Goal: Task Accomplishment & Management: Complete application form

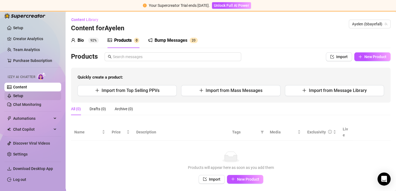
click at [23, 95] on link "Setup" at bounding box center [18, 96] width 10 height 4
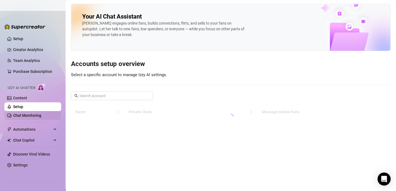
click at [34, 116] on link "Chat Monitoring" at bounding box center [27, 115] width 28 height 4
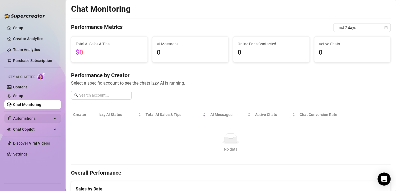
click at [35, 121] on span "Automations" at bounding box center [32, 118] width 39 height 9
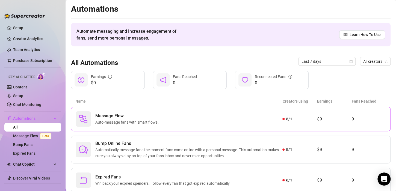
scroll to position [17, 0]
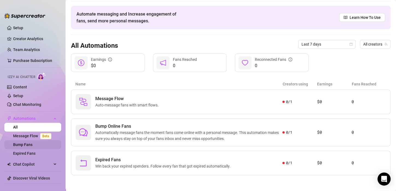
click at [25, 147] on link "Bump Fans" at bounding box center [22, 145] width 19 height 4
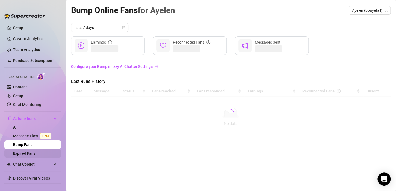
click at [34, 152] on link "Expired Fans" at bounding box center [24, 153] width 22 height 4
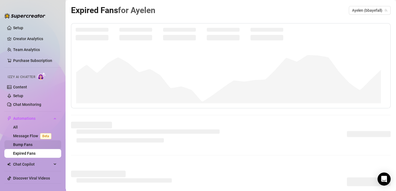
click at [30, 144] on link "Bump Fans" at bounding box center [22, 145] width 19 height 4
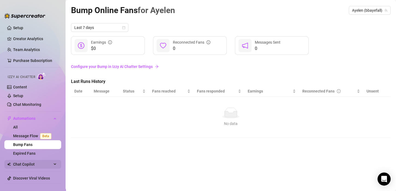
click at [22, 164] on span "Chat Copilot" at bounding box center [32, 164] width 39 height 9
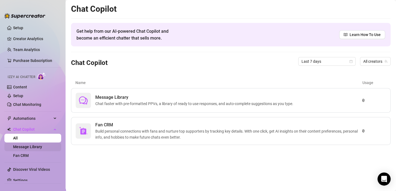
click at [24, 146] on link "Message Library" at bounding box center [27, 147] width 29 height 4
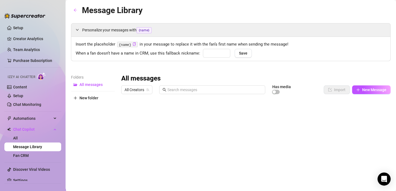
type input "babe"
click at [20, 155] on link "Fan CRM" at bounding box center [21, 156] width 16 height 4
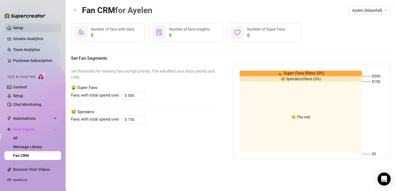
click at [23, 30] on link "Setup" at bounding box center [18, 28] width 10 height 4
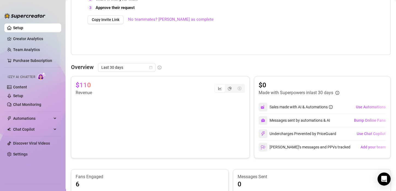
scroll to position [178, 0]
click at [27, 86] on link "Content" at bounding box center [20, 87] width 14 height 4
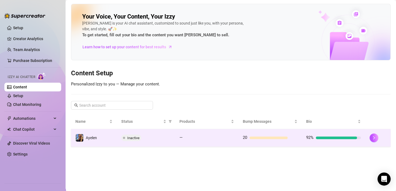
click at [179, 143] on td "—" at bounding box center [206, 138] width 63 height 18
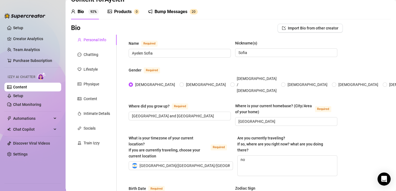
scroll to position [18, 0]
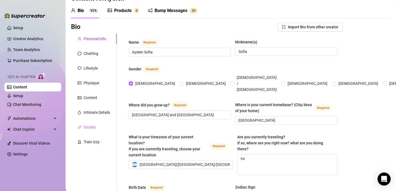
click at [98, 130] on div "Socials" at bounding box center [94, 127] width 46 height 10
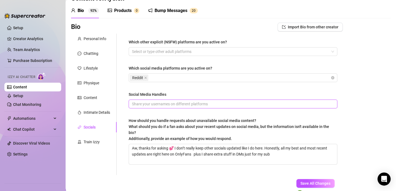
click at [155, 106] on input "Social Media Handles" at bounding box center [232, 104] width 201 height 6
click at [98, 112] on div "Intimate Details" at bounding box center [97, 113] width 27 height 6
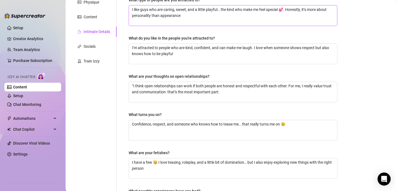
scroll to position [99, 0]
click at [237, 123] on textarea "Confidence, respect, and someone who knows how to tease me… that really turns m…" at bounding box center [233, 130] width 208 height 20
click at [240, 123] on textarea "Confidence, respect, and someone who knows how to tease me… that really turns m…" at bounding box center [233, 130] width 208 height 20
type textarea "Confidence, respect, and someone who knows how to tease me … that really turns …"
type textarea "Confidence, respect, and someone who knows how to tease me a… that really turns…"
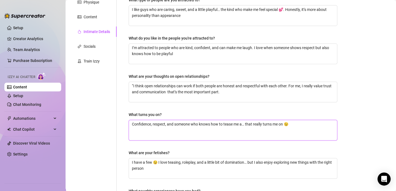
type textarea "Confidence, respect, and someone who knows how to tease me an… that really turn…"
type textarea "Confidence, respect, and someone who knows how to tease me and… that really tur…"
type textarea "Confidence, respect, and someone who knows how to tease me and … that really tu…"
type textarea "Confidence, respect, and someone who knows how to tease me and s… that really t…"
type textarea "Confidence, respect, and someone who knows how to tease me and sp… that really …"
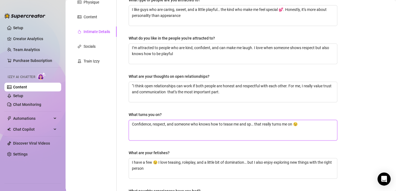
type textarea "Confidence, respect, and someone who knows how to tease me and spo… that really…"
type textarea "Confidence, respect, and someone who knows how to tease me and spoi… that reall…"
type textarea "Confidence, respect, and someone who knows how to tease me and spoil… that real…"
type textarea "Confidence, respect, and someone who knows how to tease me and spoil … that rea…"
type textarea "Confidence, respect, and someone who knows how to tease me and spoil m… that re…"
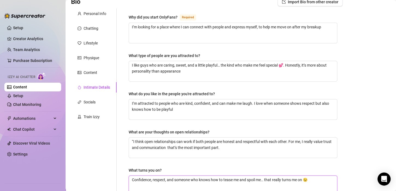
scroll to position [42, 0]
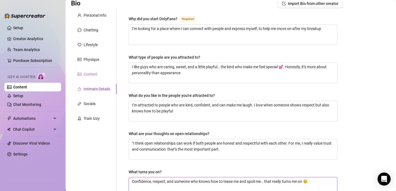
type textarea "Confidence, respect, and someone who knows how to tease me and spoil me… that r…"
click at [91, 74] on div "Content" at bounding box center [91, 74] width 14 height 6
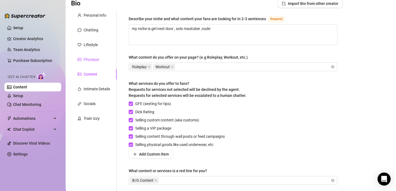
click at [91, 60] on div "Physique" at bounding box center [92, 60] width 16 height 6
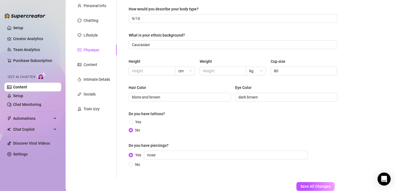
scroll to position [51, 0]
click at [164, 74] on input "text" at bounding box center [151, 72] width 39 height 6
type input "165"
click at [212, 74] on input "text" at bounding box center [222, 72] width 39 height 6
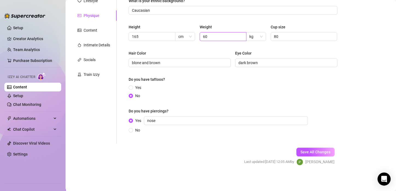
scroll to position [86, 0]
type input "60"
click at [302, 153] on span "Save All Changes" at bounding box center [316, 152] width 30 height 4
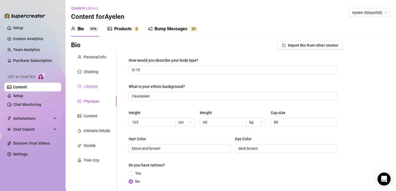
click at [96, 89] on div "Lifestyle" at bounding box center [91, 87] width 14 height 6
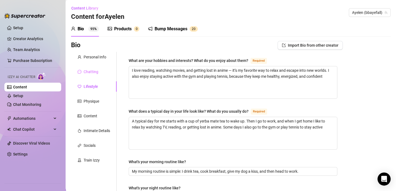
click at [99, 72] on div "Chatting" at bounding box center [94, 72] width 46 height 10
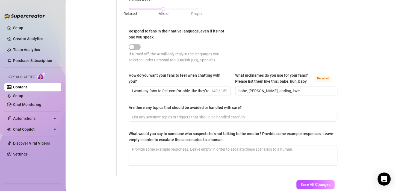
scroll to position [300, 0]
click at [184, 119] on input "Are there any topics that should be avoided or handled with care?" at bounding box center [232, 117] width 201 height 6
type input "d"
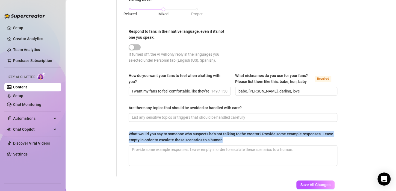
drag, startPoint x: 233, startPoint y: 140, endPoint x: 120, endPoint y: 137, distance: 112.6
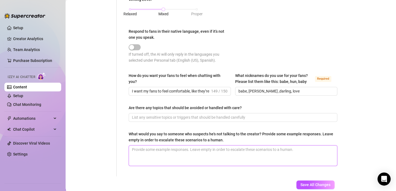
click at [148, 148] on textarea "What would you say to someone who suspects he's not talking to the creator? Pro…" at bounding box center [233, 156] width 208 height 20
type textarea "i"
type textarea "i p"
type textarea "i pro"
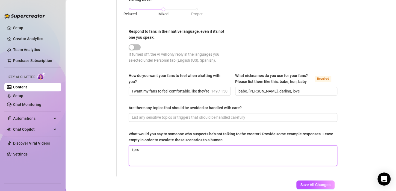
type textarea "i prov"
type textarea "i prove"
type textarea "i prove m"
type textarea "i prove my"
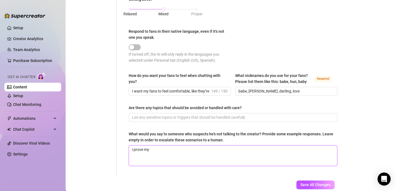
type textarea "i prove mys"
type textarea "i prove myse"
type textarea "i prove mysel"
type textarea "i prove myself"
type textarea "i prove mysel"
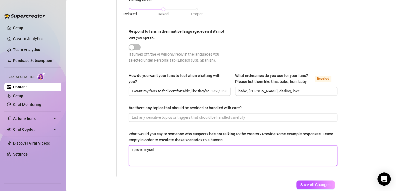
type textarea "i prove myse"
type textarea "i prove mys"
type textarea "i prove my"
type textarea "i prove m"
type textarea "i prove"
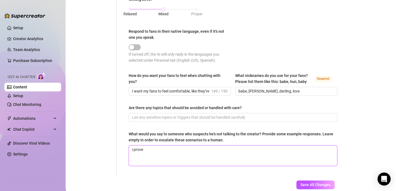
type textarea "i prove"
type textarea "i prov"
type textarea "i pro"
type textarea "i pr"
type textarea "i p"
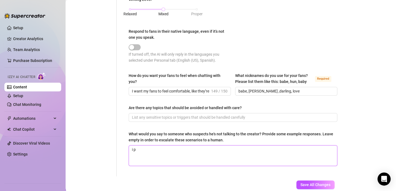
type textarea "i"
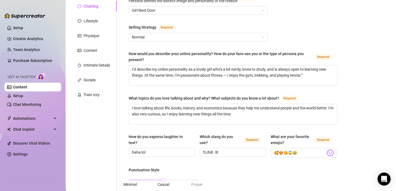
scroll to position [52, 0]
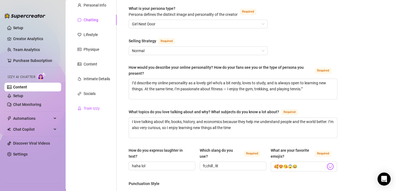
click at [97, 110] on div "Train Izzy" at bounding box center [92, 108] width 16 height 6
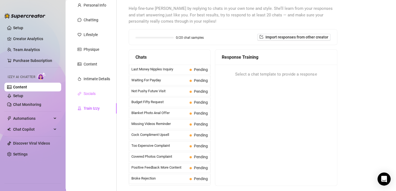
click at [100, 97] on div "Socials" at bounding box center [94, 94] width 46 height 10
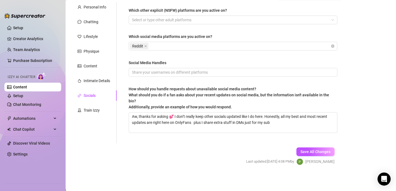
scroll to position [50, 0]
click at [100, 106] on div "Train Izzy" at bounding box center [94, 110] width 46 height 10
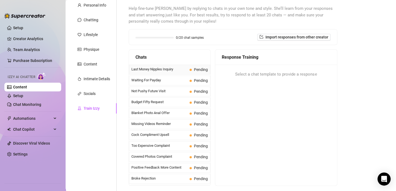
click at [179, 72] on span "Last Money Nipples Inquiry" at bounding box center [159, 69] width 56 height 5
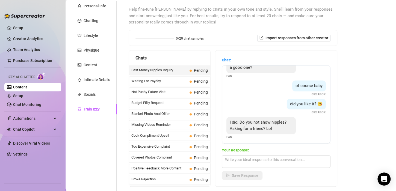
scroll to position [16, 0]
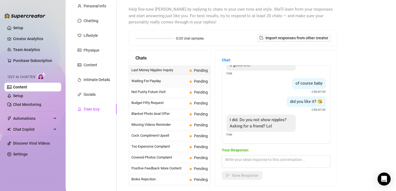
click at [172, 86] on div "Waiting For Payday Pending" at bounding box center [169, 82] width 81 height 10
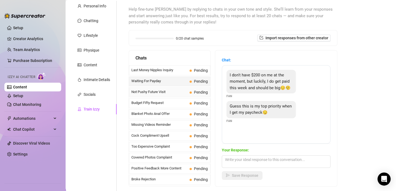
click at [165, 91] on span "Not Pushy Future Visit" at bounding box center [159, 91] width 56 height 5
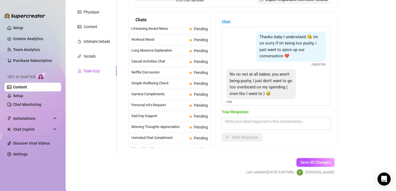
scroll to position [91, 0]
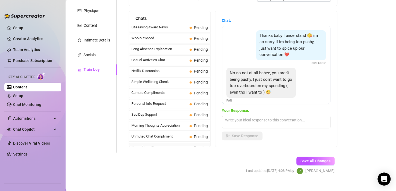
click at [159, 144] on div "Missed Live Stream Pending" at bounding box center [169, 148] width 81 height 10
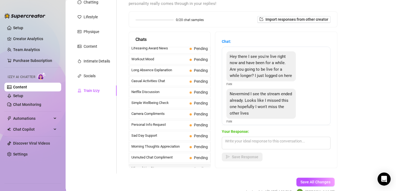
scroll to position [69, 0]
click at [178, 155] on span "Unmuted Chat Compliment" at bounding box center [159, 157] width 56 height 5
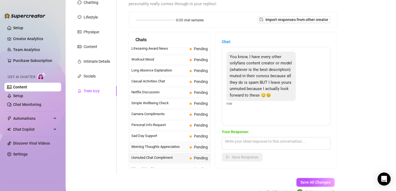
click at [190, 144] on span "Pending" at bounding box center [199, 147] width 18 height 6
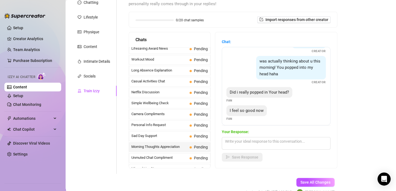
scroll to position [66, 0]
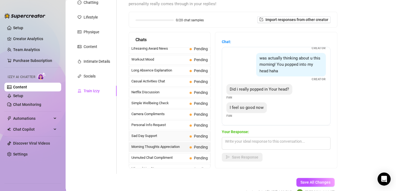
click at [161, 133] on span "Sad Day Support" at bounding box center [159, 135] width 56 height 5
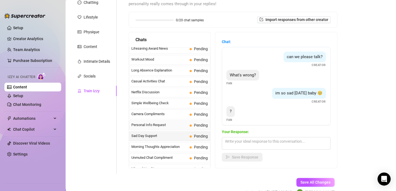
click at [169, 122] on div "Personal Info Request Pending" at bounding box center [169, 126] width 81 height 10
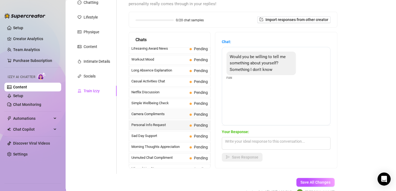
click at [179, 110] on div "Camera Compliments Pending" at bounding box center [169, 115] width 81 height 10
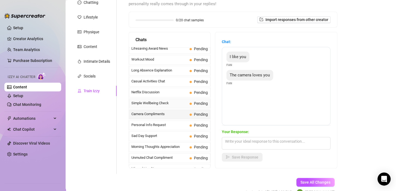
click at [185, 99] on div "Simple Wellbeing Check Pending" at bounding box center [169, 104] width 81 height 10
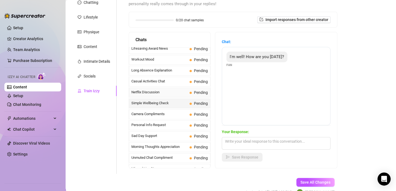
click at [179, 88] on div "Netflix Discussion Pending" at bounding box center [169, 93] width 81 height 10
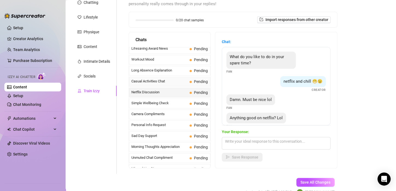
click at [181, 79] on div "Casual Activities Chat Pending" at bounding box center [169, 82] width 81 height 10
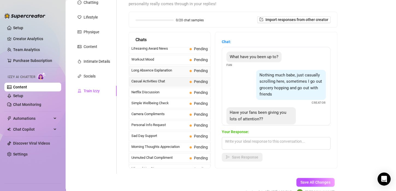
click at [185, 69] on div "Long Absence Explanation Pending" at bounding box center [169, 71] width 81 height 10
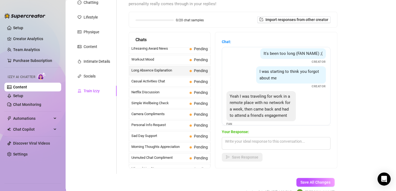
scroll to position [41, 0]
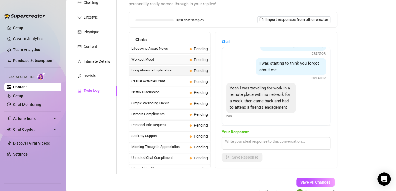
click at [154, 57] on span "Workout Mood" at bounding box center [159, 59] width 56 height 5
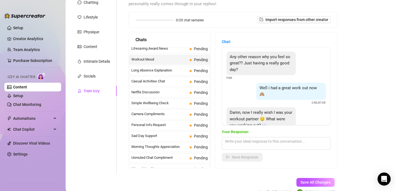
click at [213, 23] on div "0/20 chat samples Import responses from other creator" at bounding box center [233, 19] width 208 height 15
click at [194, 58] on span "Pending" at bounding box center [201, 60] width 14 height 4
click at [101, 81] on div "Socials" at bounding box center [94, 76] width 46 height 10
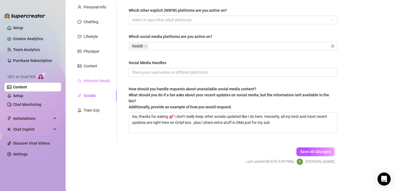
scroll to position [50, 0]
click at [93, 93] on div "Socials" at bounding box center [90, 96] width 12 height 6
click at [89, 110] on div "Train Izzy" at bounding box center [92, 111] width 16 height 6
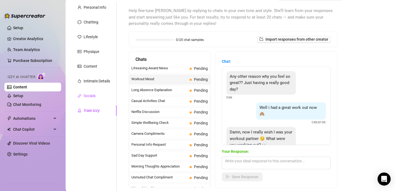
click at [93, 93] on div "Socials" at bounding box center [90, 96] width 12 height 6
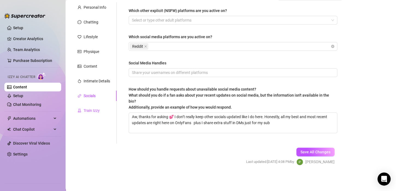
click at [96, 111] on div "Train Izzy" at bounding box center [92, 111] width 16 height 6
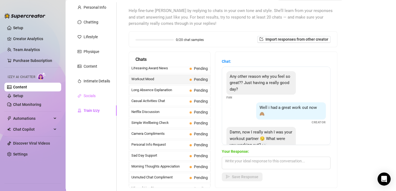
click at [103, 95] on div "Socials" at bounding box center [94, 96] width 46 height 10
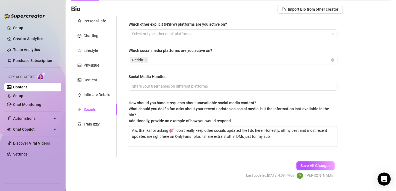
scroll to position [36, 0]
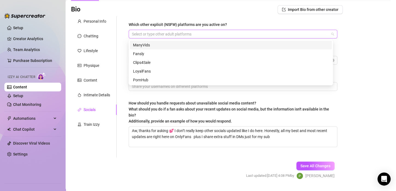
click at [191, 33] on div at bounding box center [230, 34] width 201 height 8
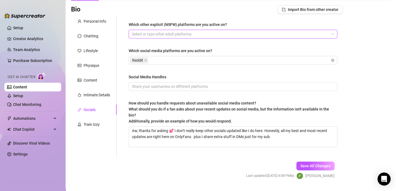
click at [191, 33] on div at bounding box center [230, 34] width 201 height 8
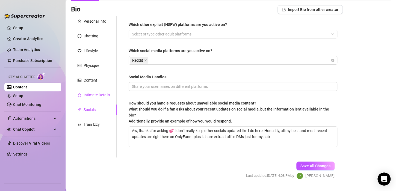
click at [92, 96] on div "Intimate Details" at bounding box center [97, 95] width 27 height 6
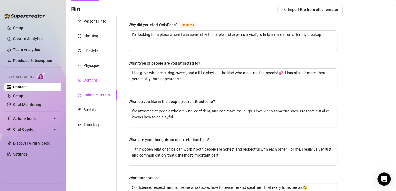
click at [96, 79] on div "Content" at bounding box center [91, 80] width 14 height 6
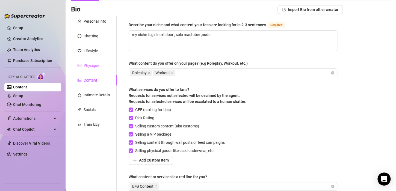
click at [104, 62] on div "Physique" at bounding box center [94, 65] width 46 height 10
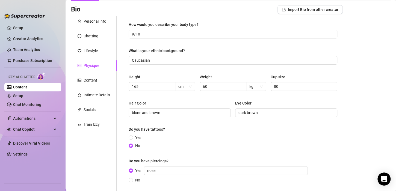
click at [108, 44] on div "Personal Info Chatting Lifestyle Physique Content Intimate Details Socials Trai…" at bounding box center [94, 105] width 46 height 178
click at [105, 46] on div "Lifestyle" at bounding box center [94, 51] width 46 height 10
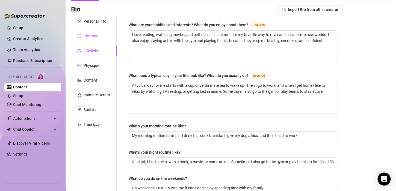
click at [105, 38] on div "Chatting" at bounding box center [94, 36] width 46 height 10
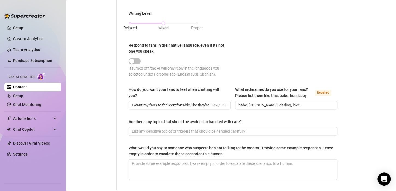
scroll to position [287, 0]
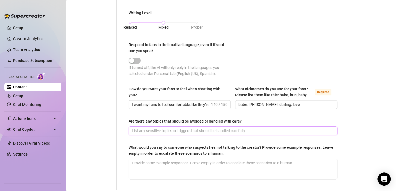
click at [177, 133] on input "Are there any topics that should be avoided or handled with care?" at bounding box center [232, 131] width 201 height 6
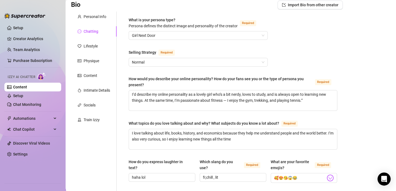
scroll to position [40, 0]
click at [102, 42] on div "Lifestyle" at bounding box center [94, 46] width 46 height 10
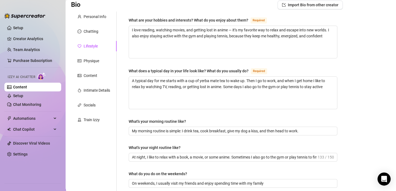
click at [100, 78] on div "Content" at bounding box center [94, 75] width 46 height 10
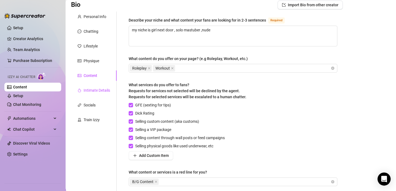
click at [108, 93] on div "Intimate Details" at bounding box center [97, 90] width 27 height 6
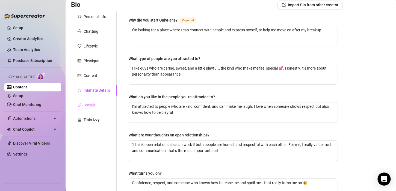
click at [104, 110] on div "Socials" at bounding box center [94, 105] width 46 height 10
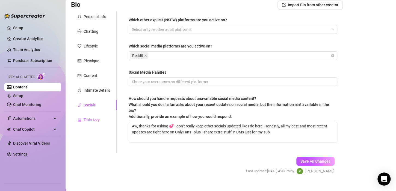
click at [100, 123] on div "Train Izzy" at bounding box center [94, 120] width 46 height 10
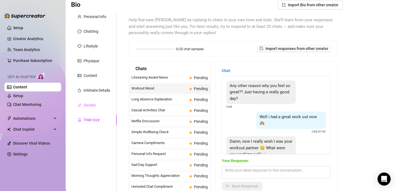
click at [101, 106] on div "Socials" at bounding box center [94, 105] width 46 height 10
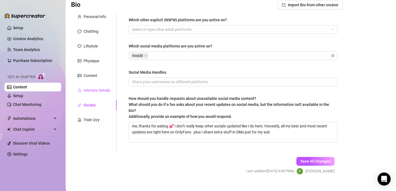
click at [101, 90] on div "Intimate Details" at bounding box center [97, 90] width 27 height 6
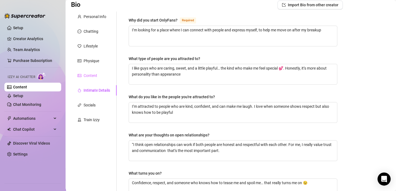
click at [100, 77] on div "Content" at bounding box center [94, 75] width 46 height 10
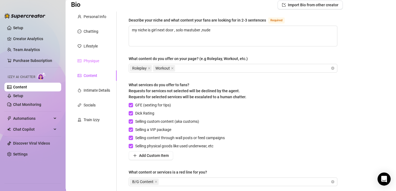
click at [101, 62] on div "Physique" at bounding box center [94, 61] width 46 height 10
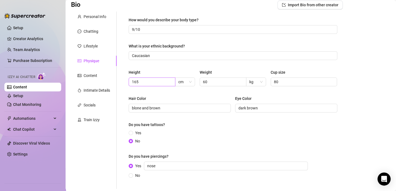
scroll to position [0, 0]
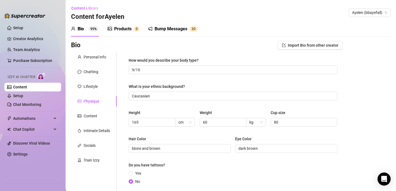
click at [182, 27] on div "Bump Messages" at bounding box center [171, 29] width 33 height 7
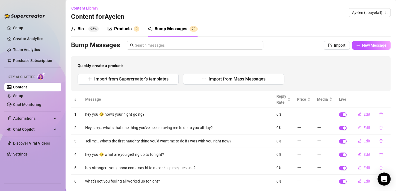
click at [131, 29] on div "Products" at bounding box center [122, 29] width 17 height 7
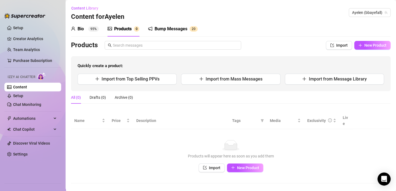
click at [177, 27] on div "Bump Messages" at bounding box center [171, 29] width 33 height 7
